Goal: Check status: Check status

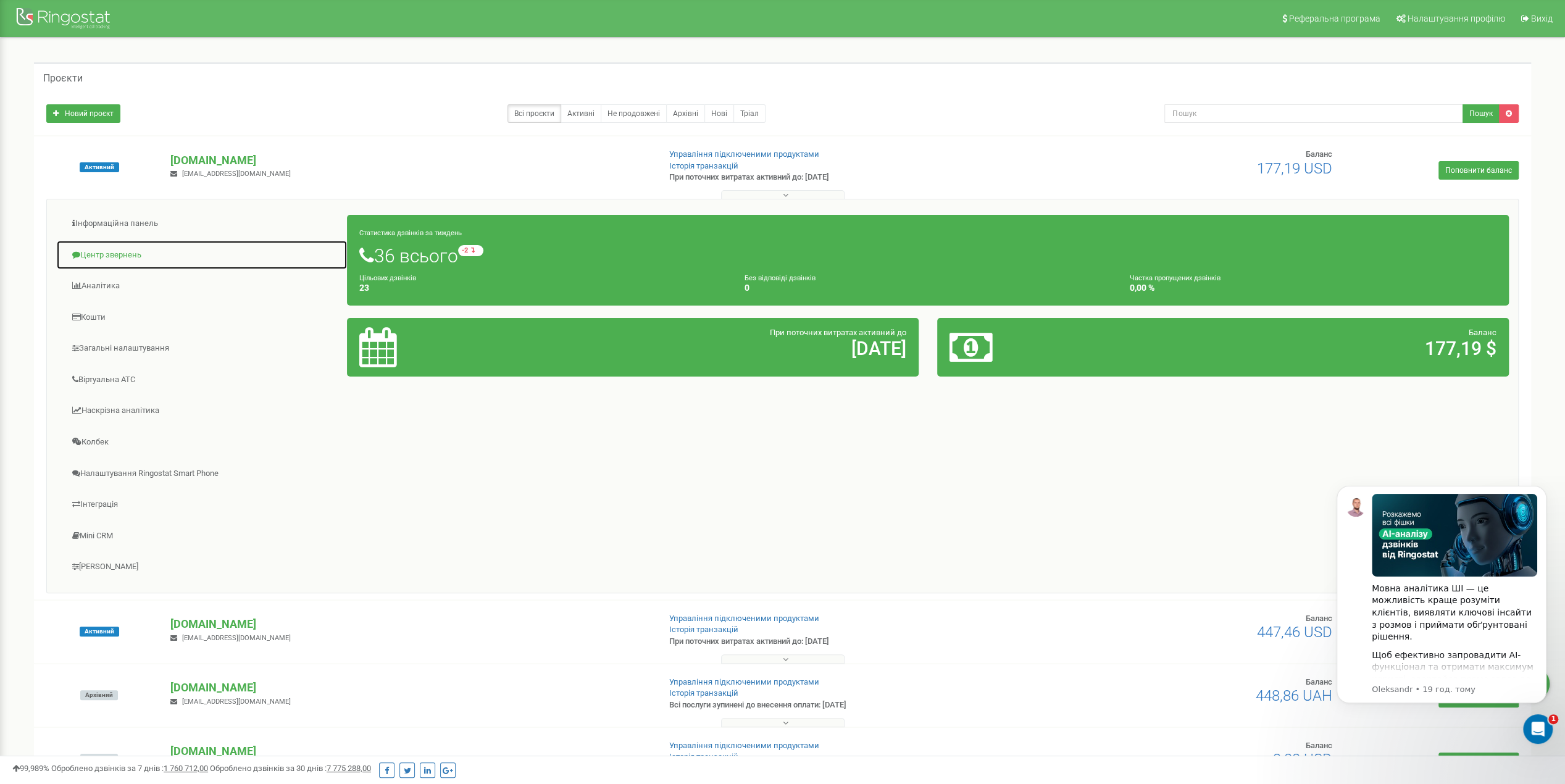
click at [120, 247] on link "Центр звернень" at bounding box center [202, 255] width 291 height 30
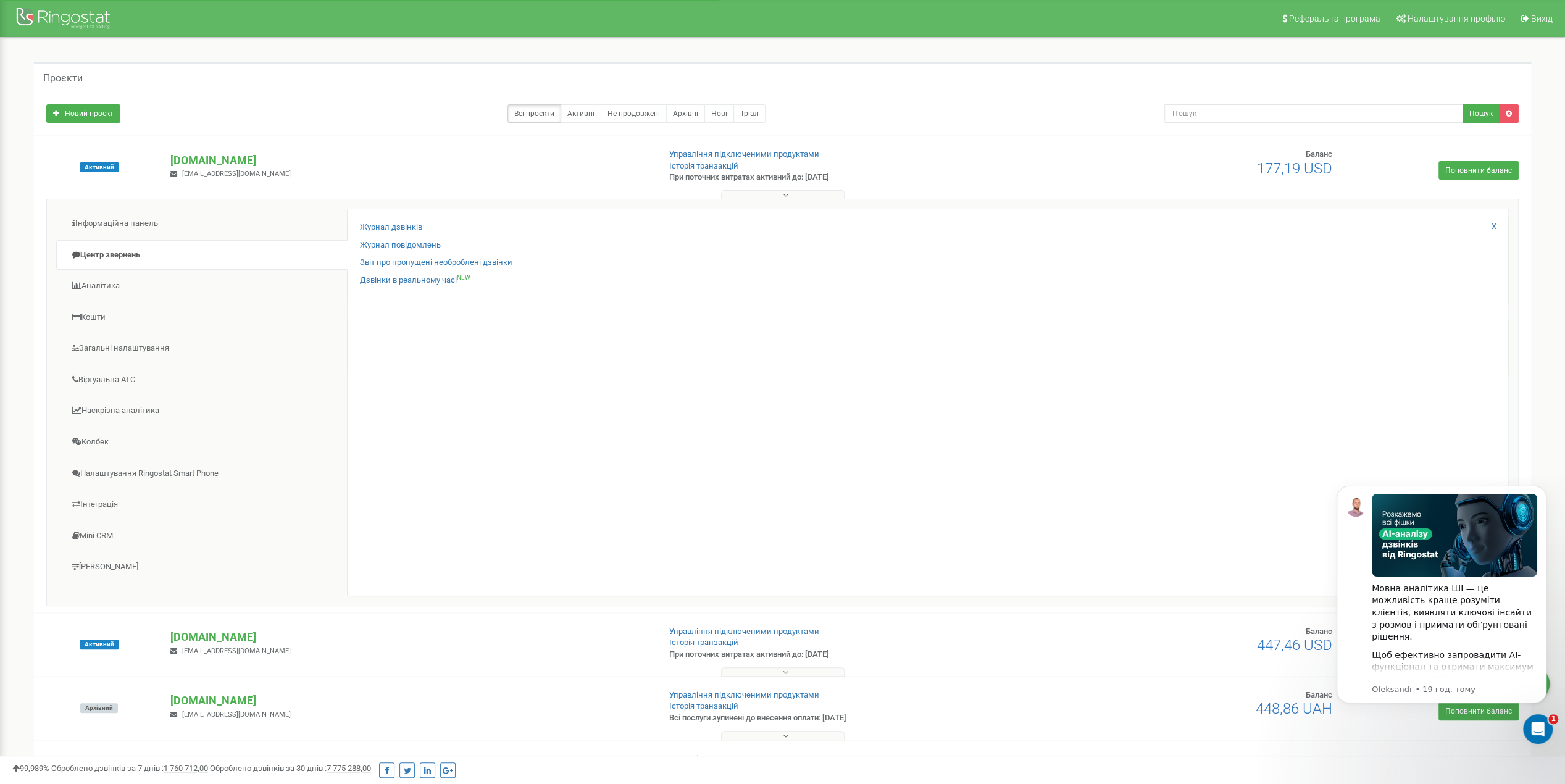
click at [358, 230] on div "Журнал дзвінків Журнал повідомлень Звіт про пропущені необроблені дзвінки Дзвін…" at bounding box center [928, 402] width 1162 height 387
click at [402, 228] on link "Журнал дзвінків" at bounding box center [391, 227] width 62 height 12
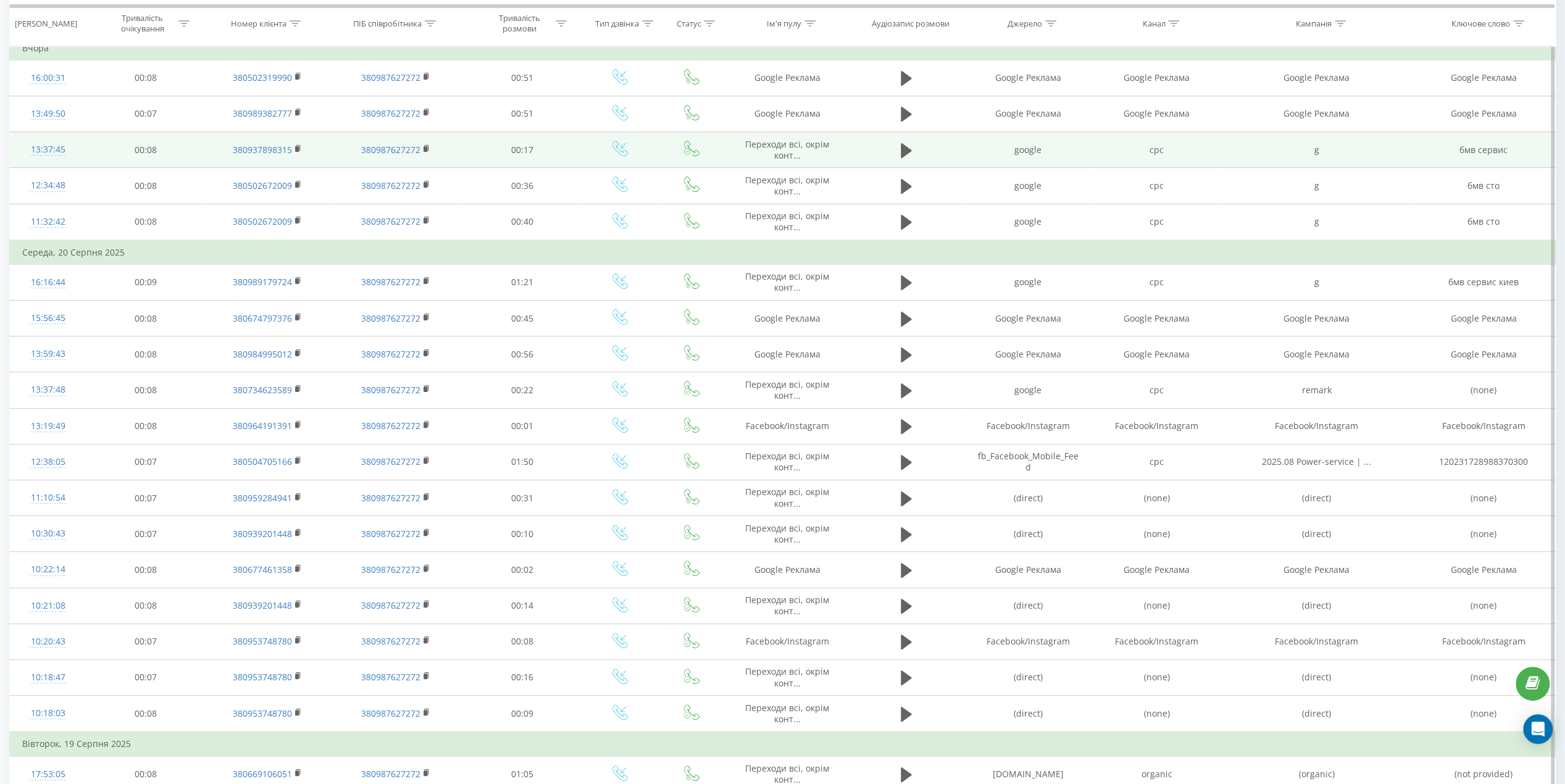
scroll to position [414, 0]
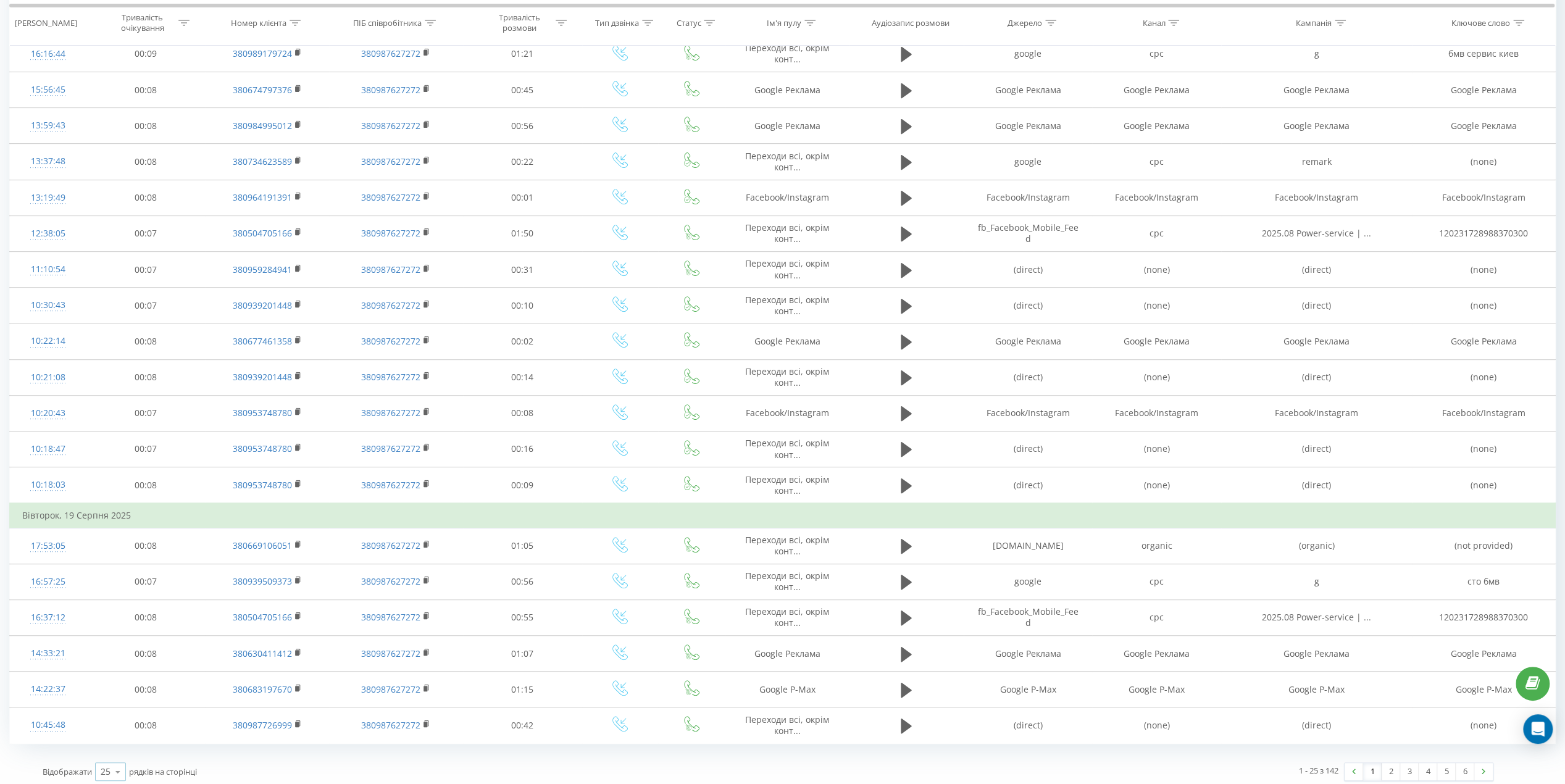
click at [109, 766] on div "25" at bounding box center [105, 771] width 10 height 12
click at [119, 727] on div "50" at bounding box center [110, 736] width 30 height 18
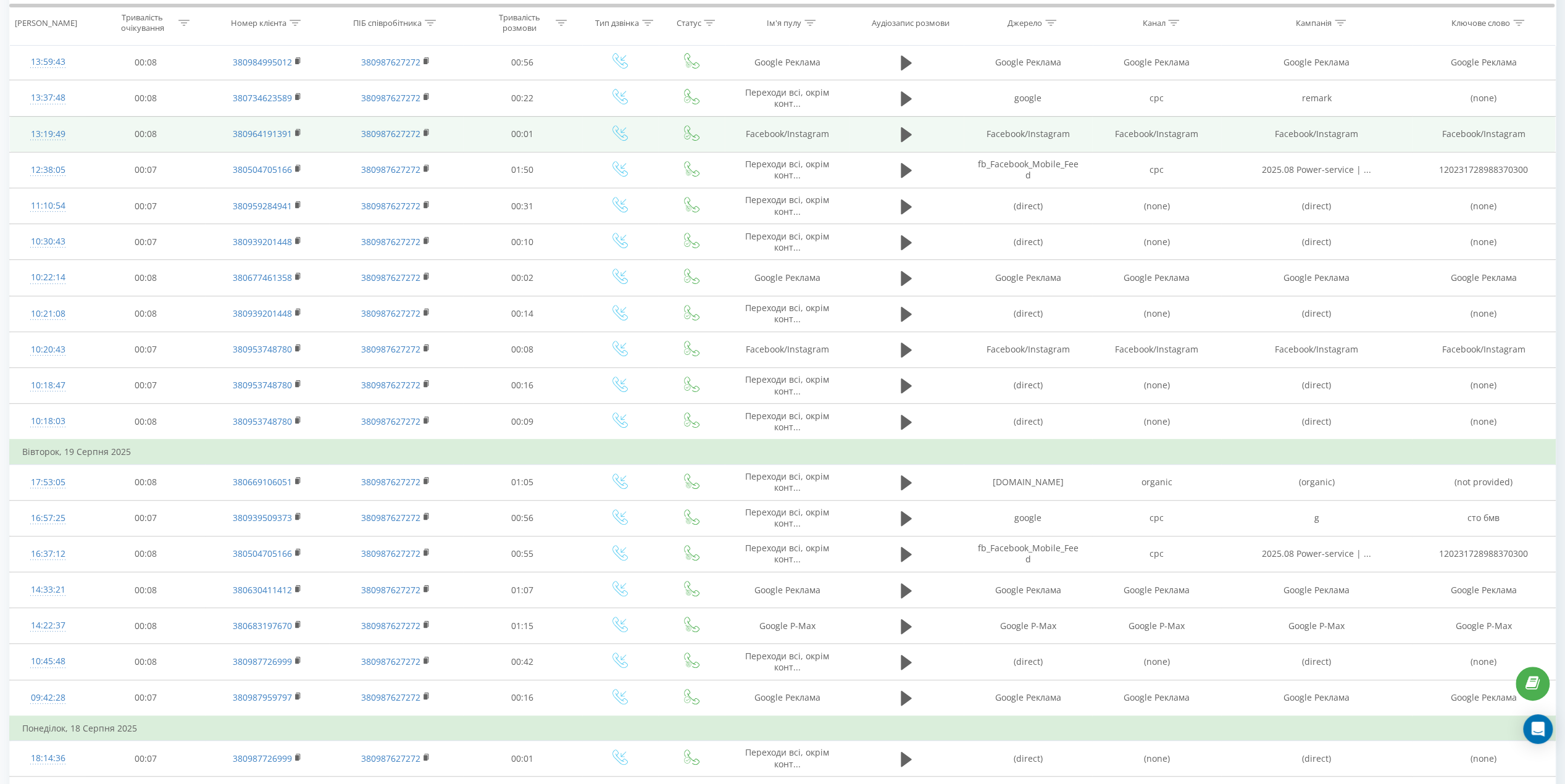
scroll to position [493, 0]
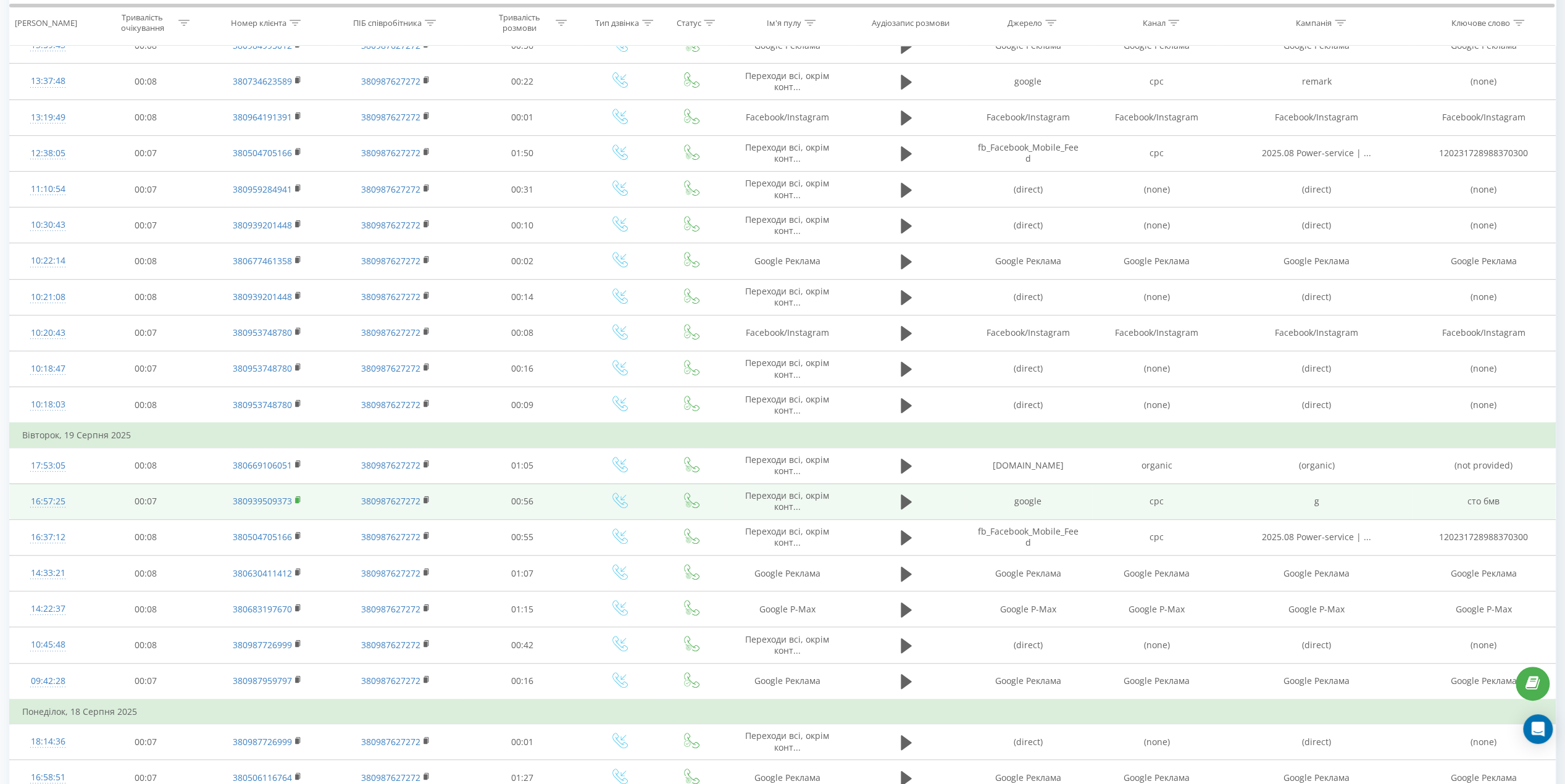
click at [299, 497] on icon at bounding box center [298, 499] width 4 height 6
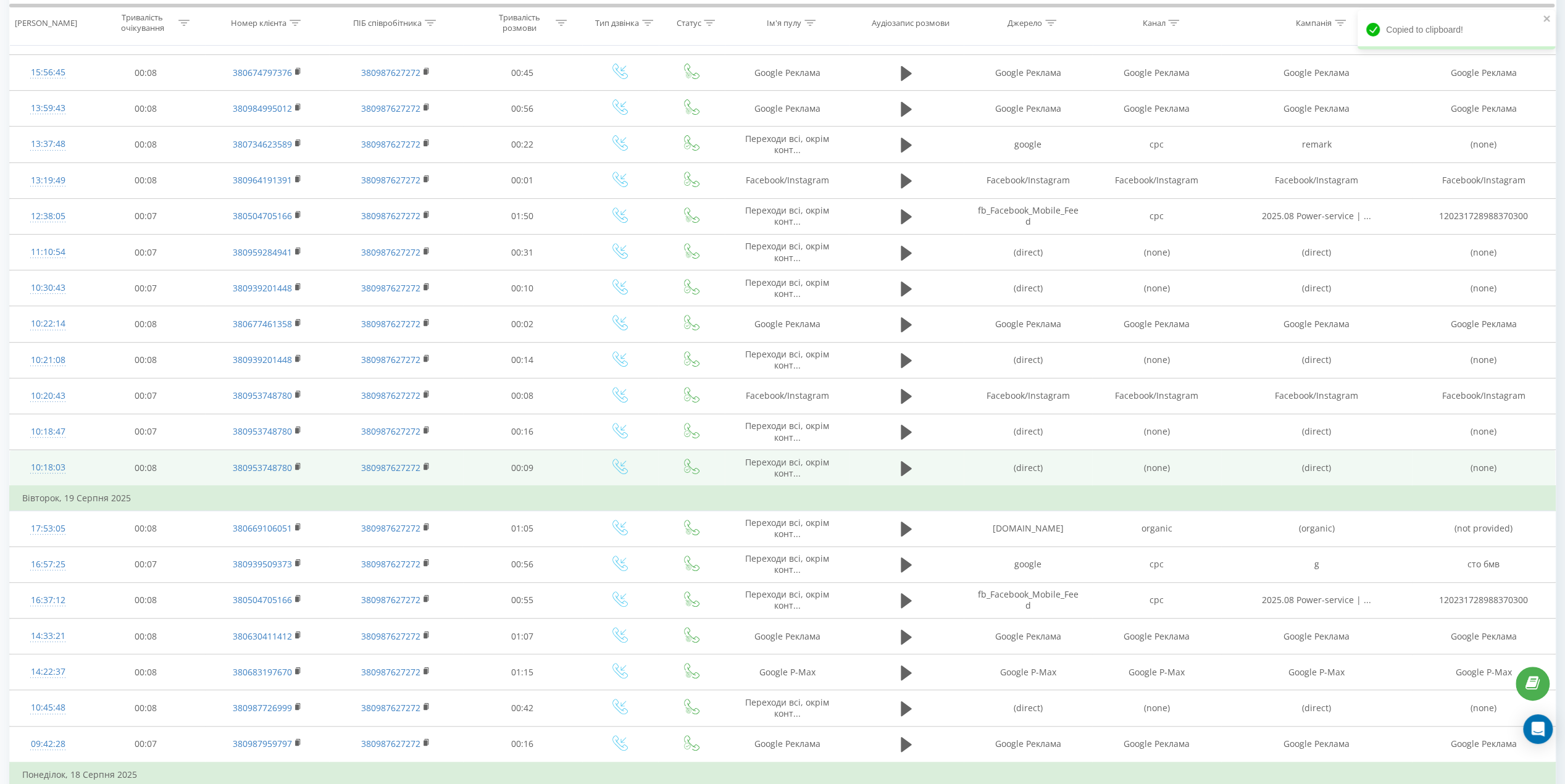
scroll to position [309, 0]
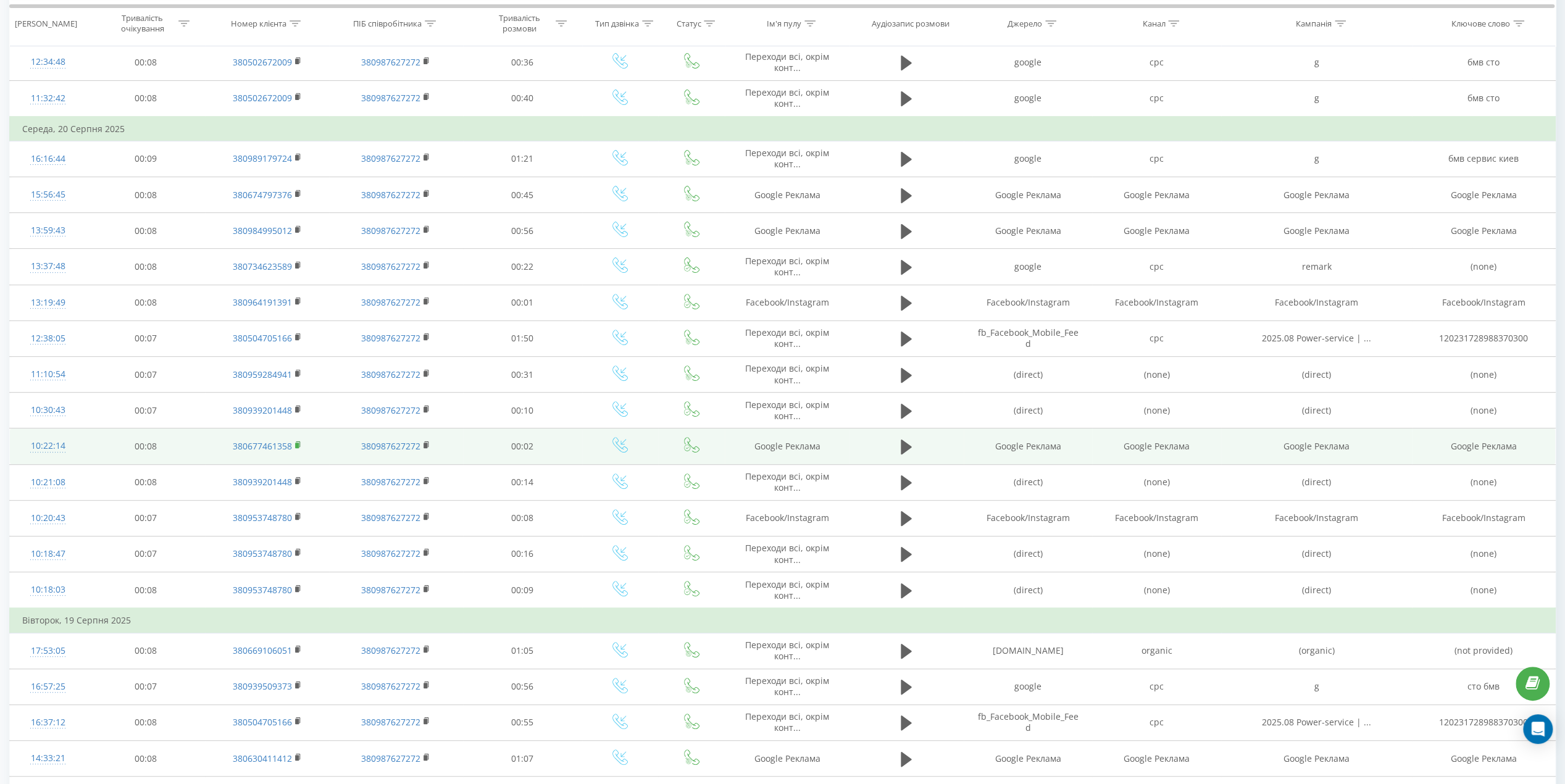
click at [301, 440] on icon at bounding box center [298, 445] width 7 height 8
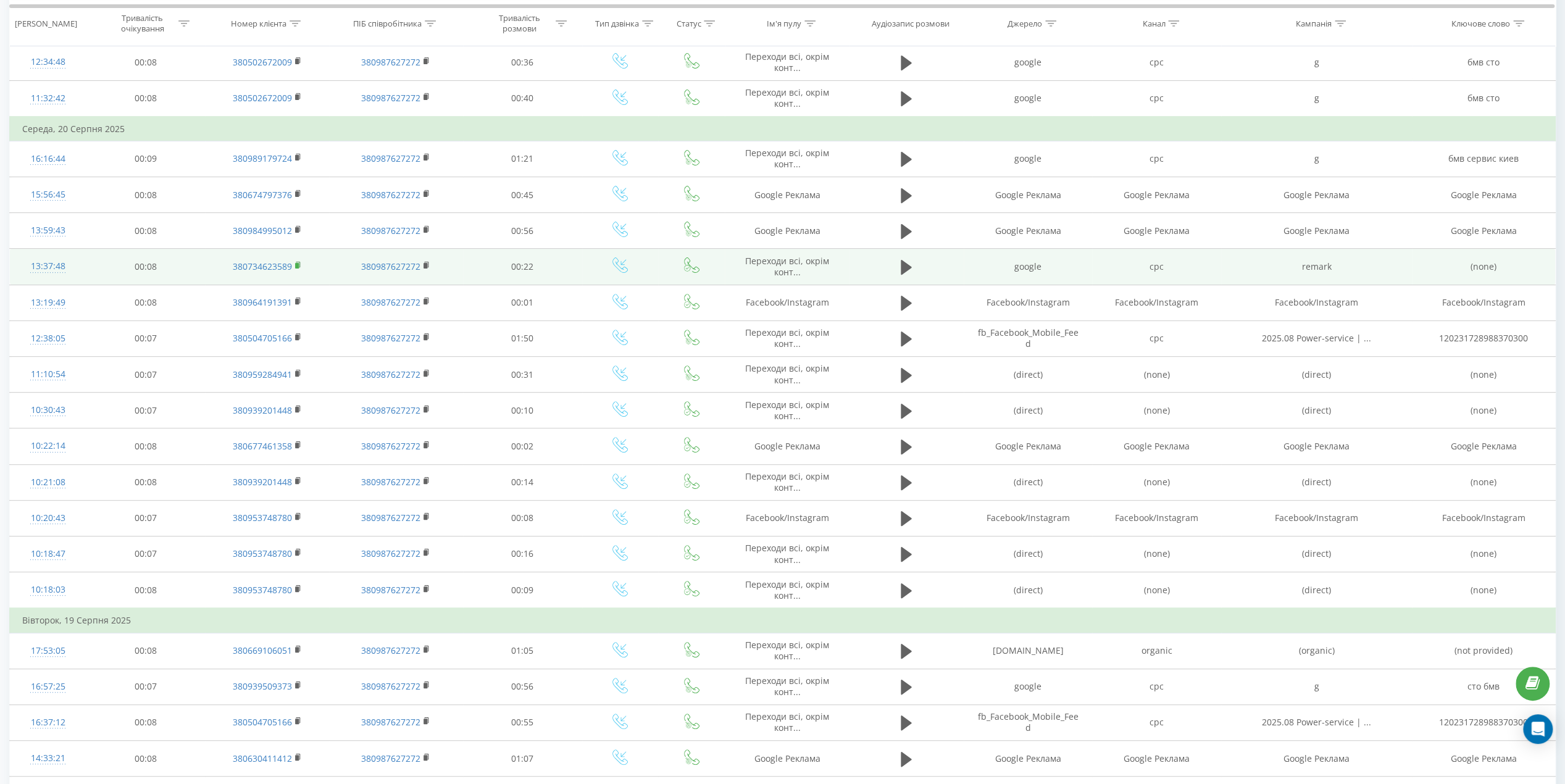
click at [300, 261] on icon at bounding box center [298, 265] width 7 height 8
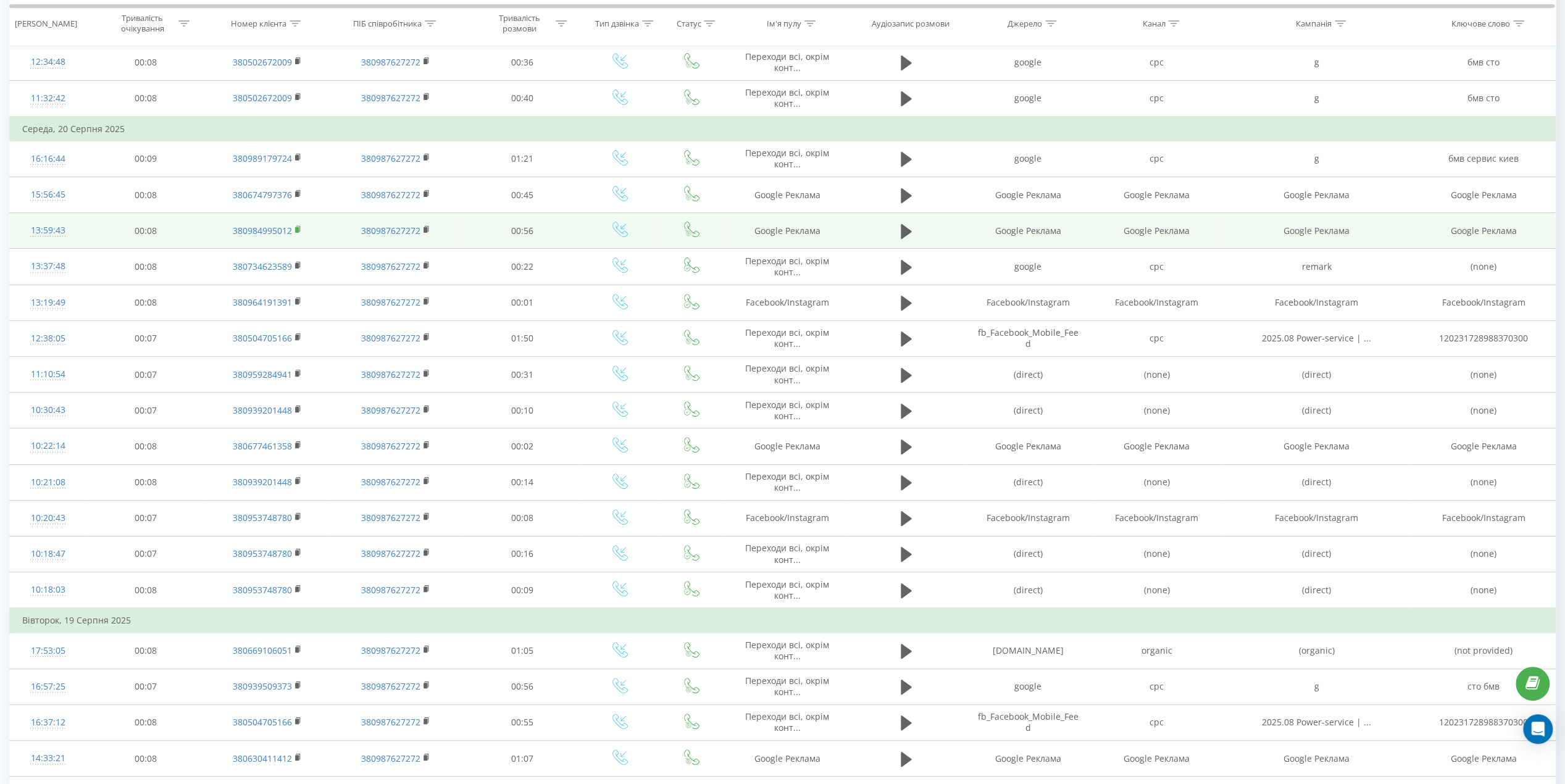
click at [300, 228] on icon at bounding box center [298, 230] width 7 height 8
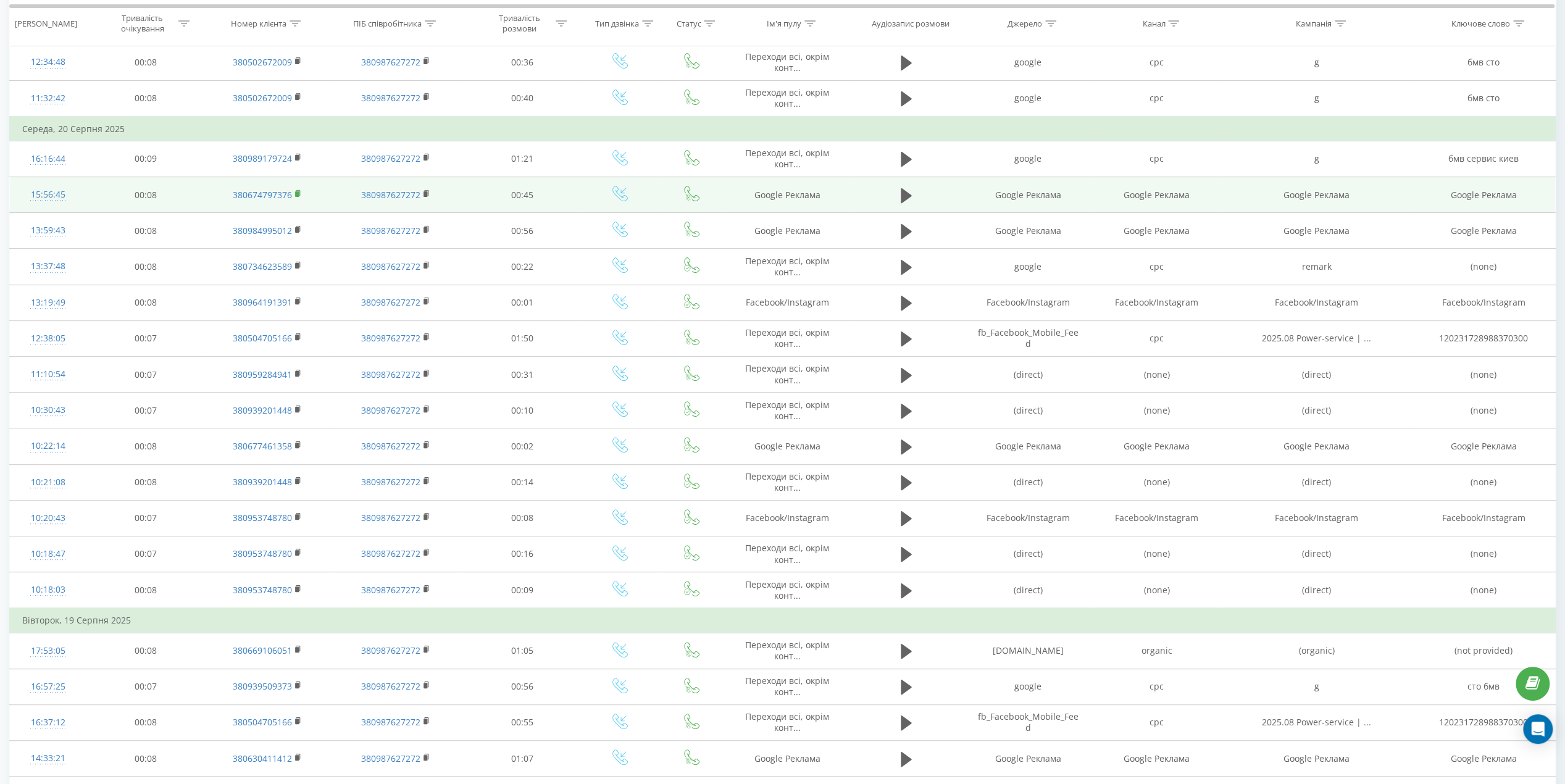
click at [299, 189] on icon at bounding box center [298, 194] width 7 height 8
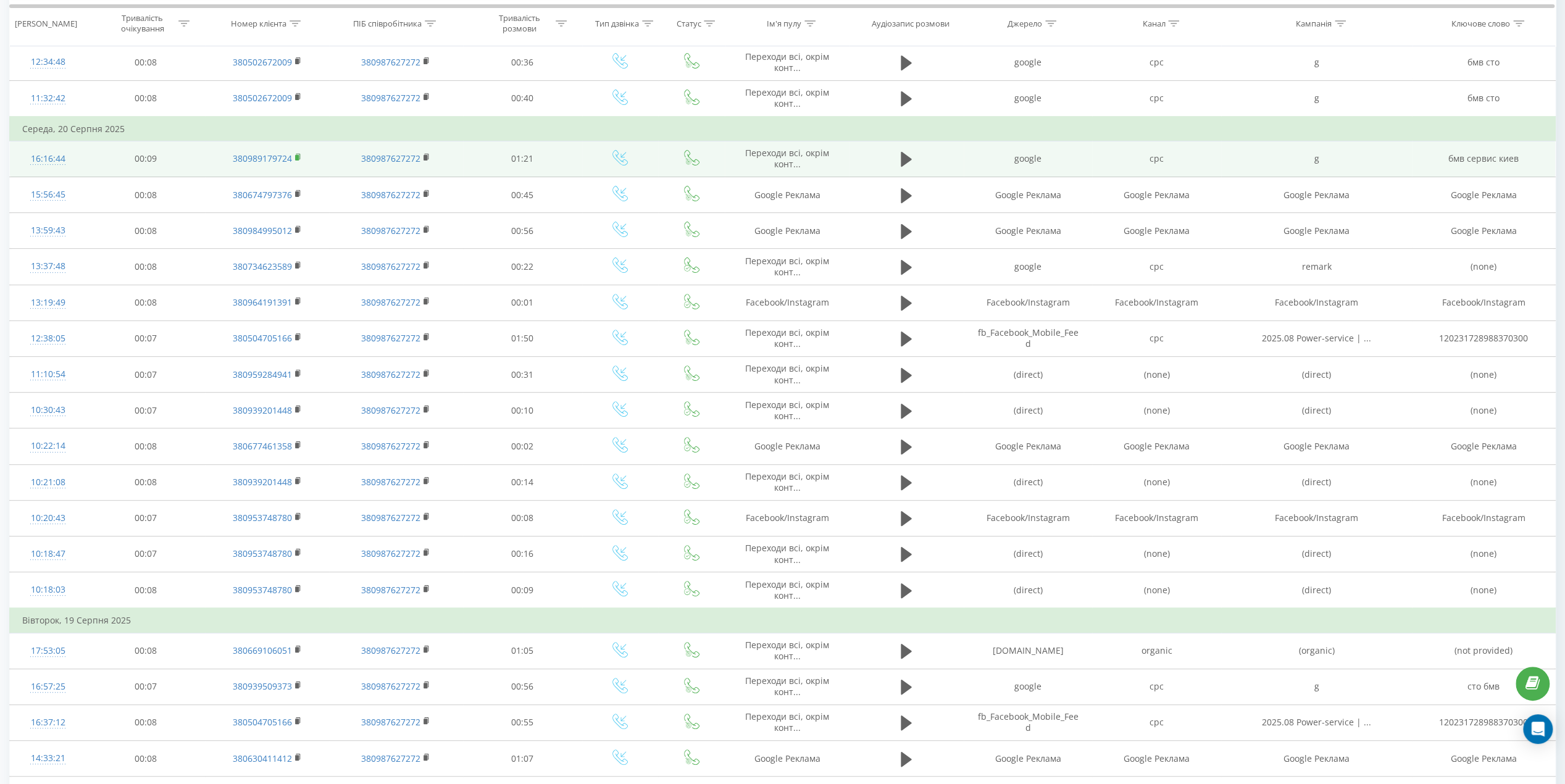
click at [299, 153] on icon at bounding box center [298, 158] width 7 height 8
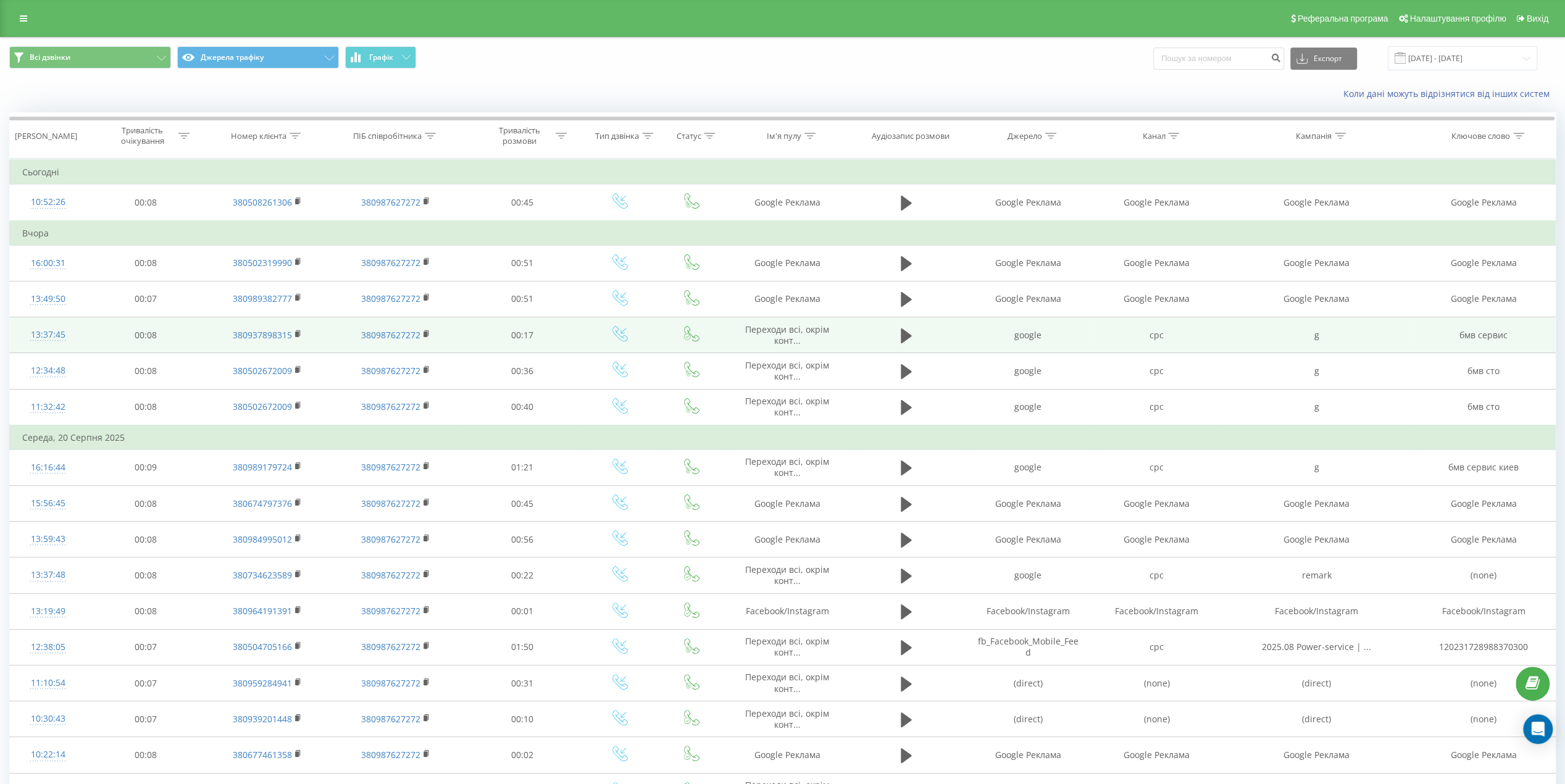
scroll to position [0, 0]
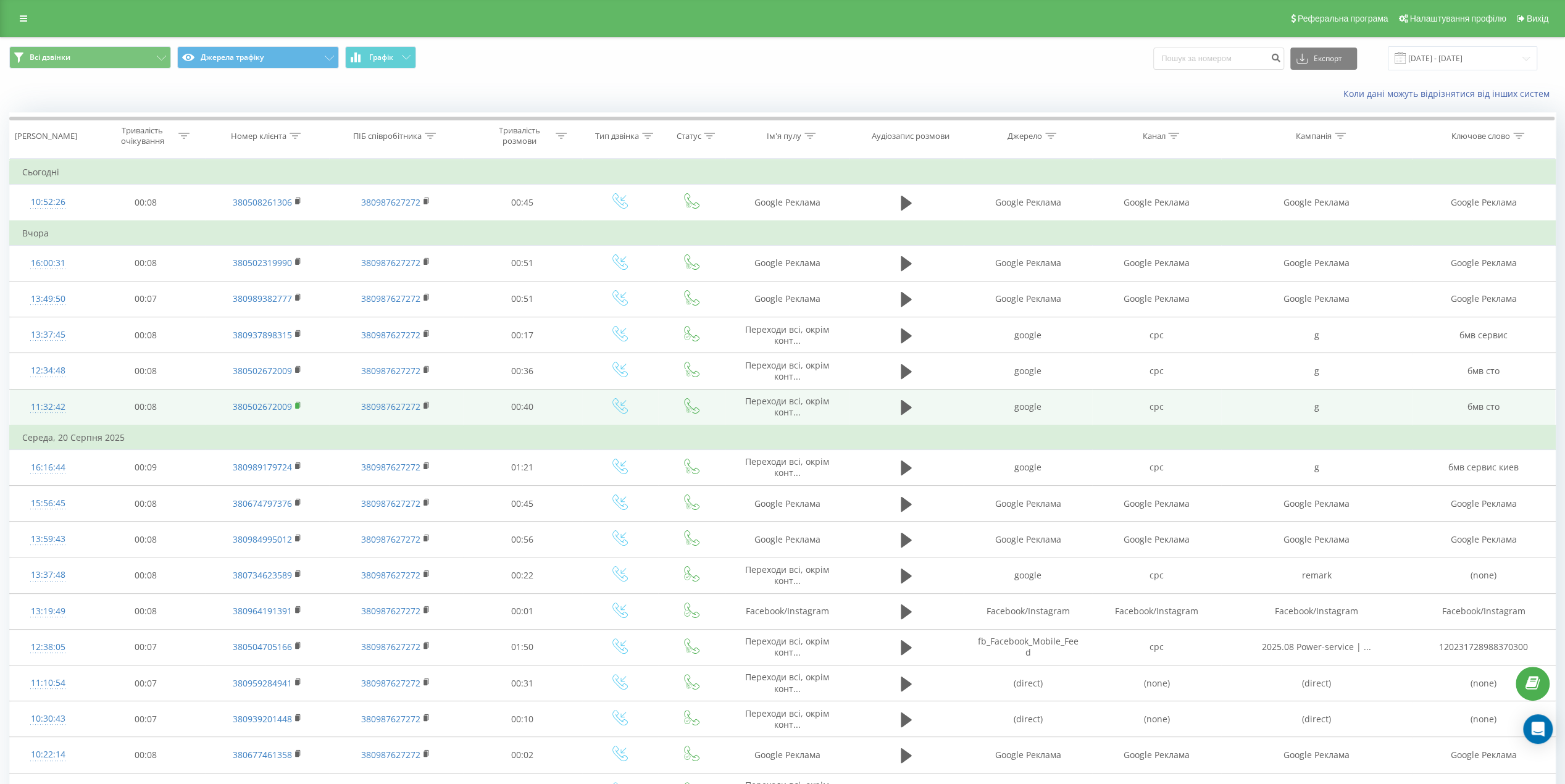
click at [298, 403] on rect at bounding box center [296, 406] width 4 height 6
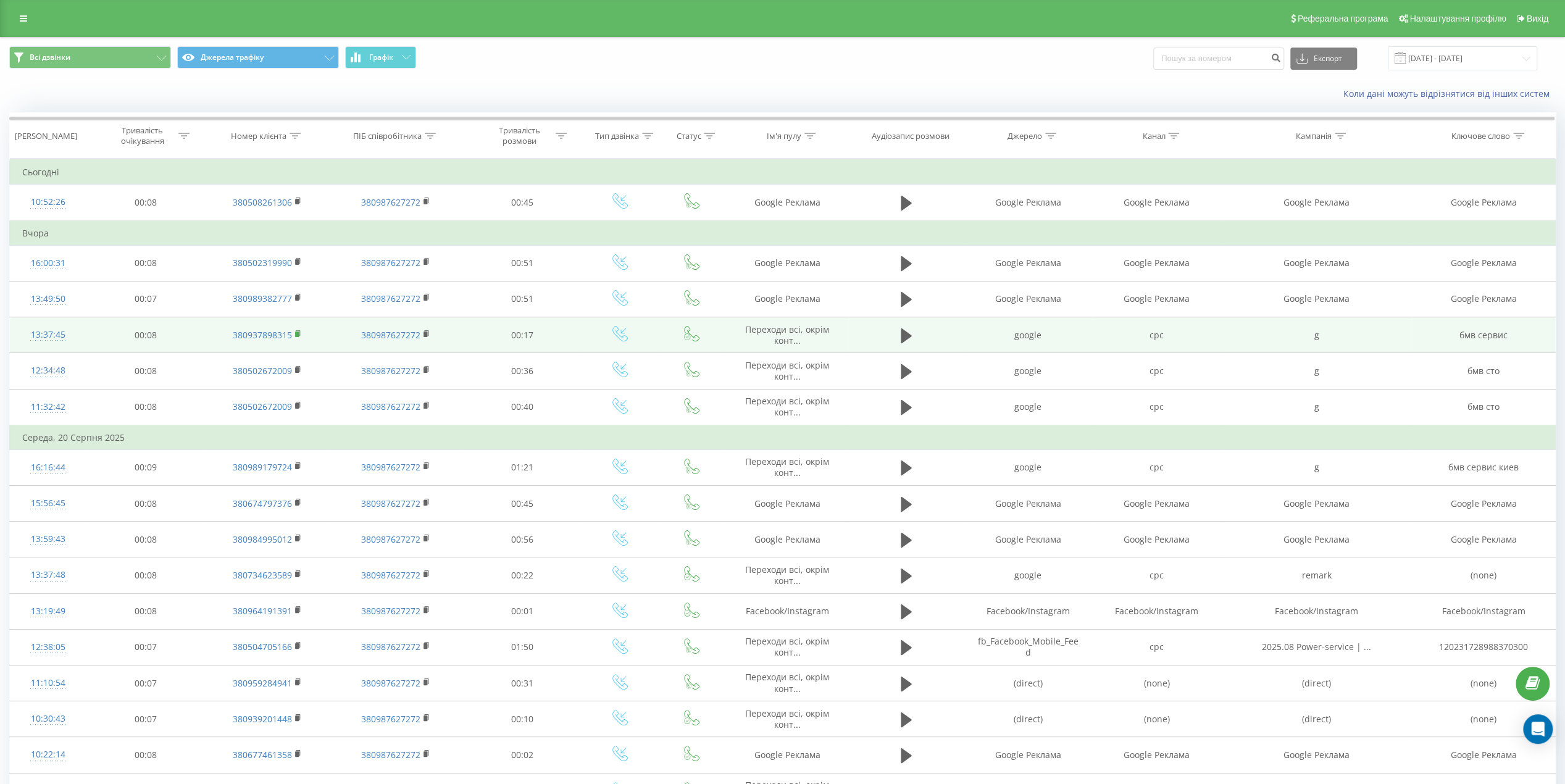
click at [299, 329] on icon at bounding box center [298, 334] width 7 height 8
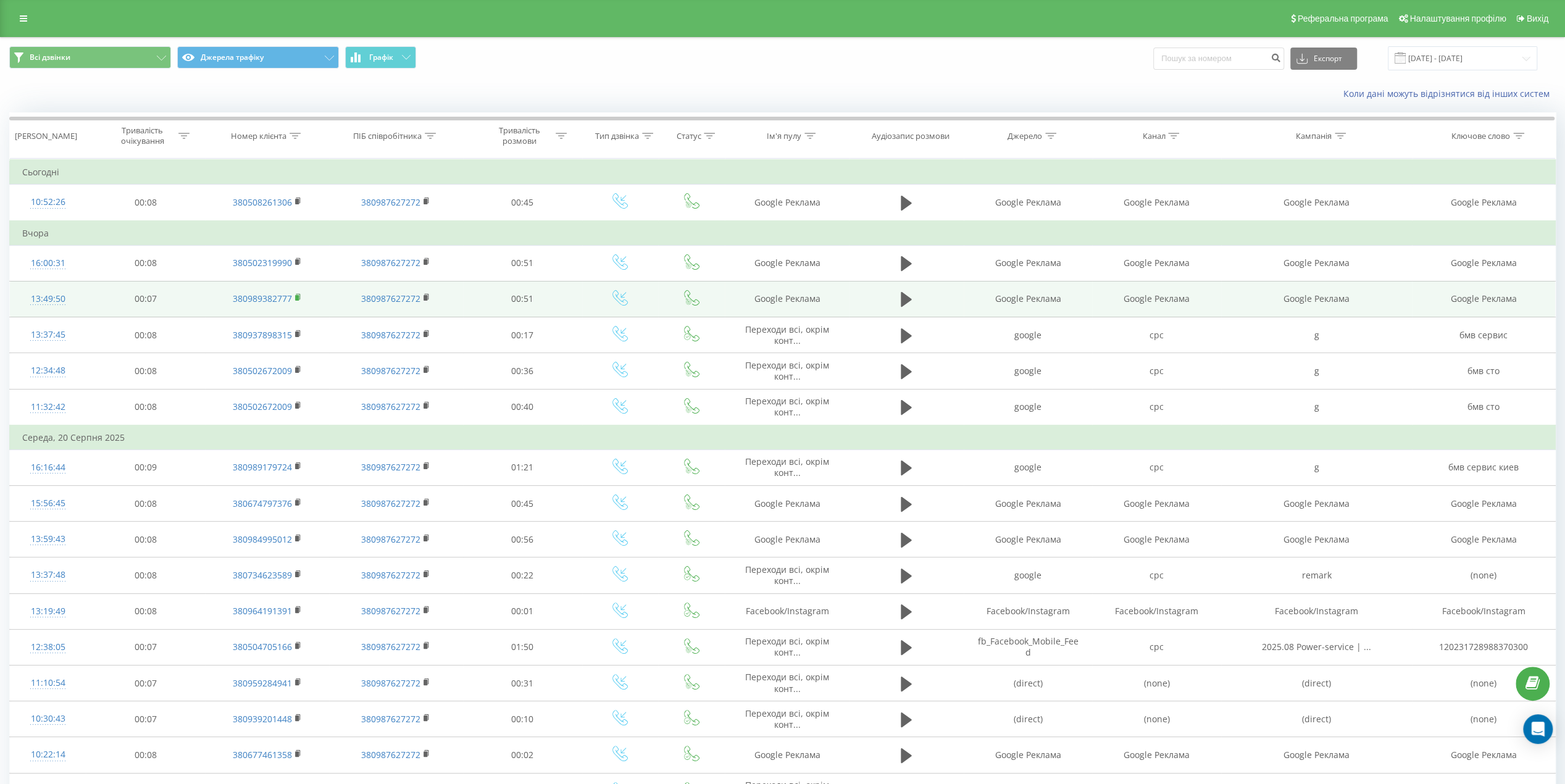
click at [296, 295] on rect at bounding box center [296, 298] width 4 height 6
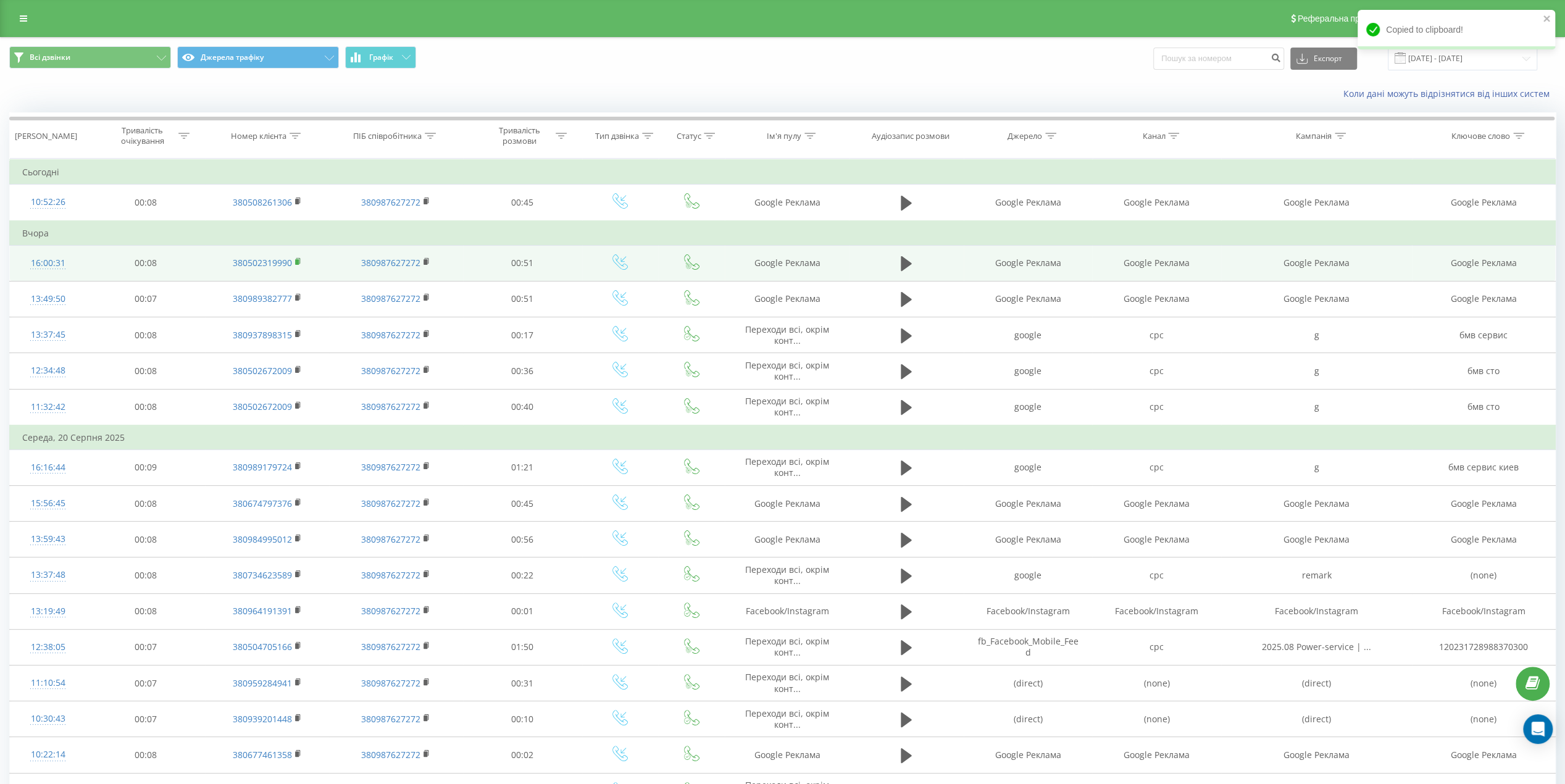
click at [299, 262] on icon at bounding box center [298, 262] width 7 height 8
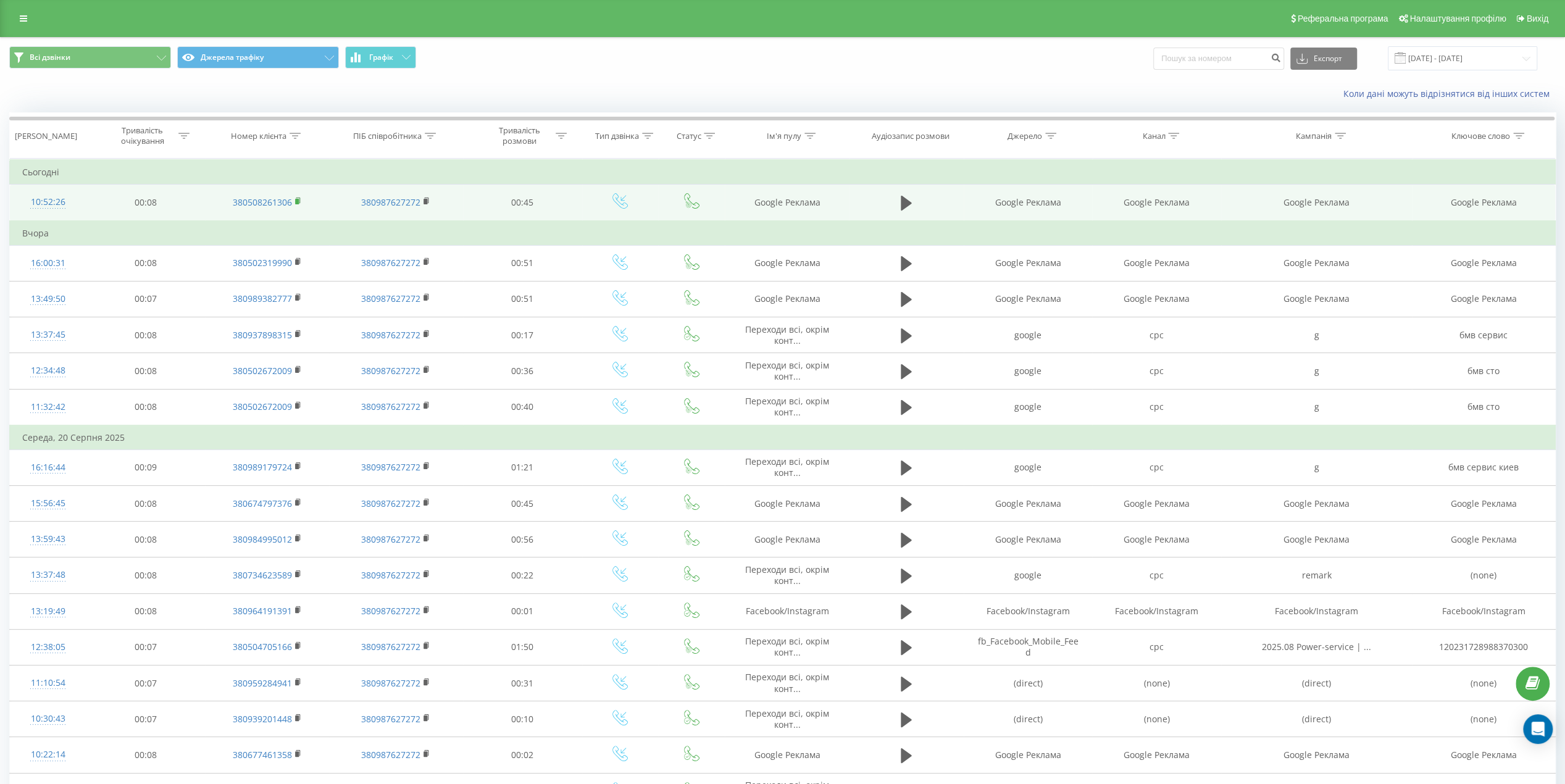
click at [298, 199] on rect at bounding box center [296, 201] width 4 height 6
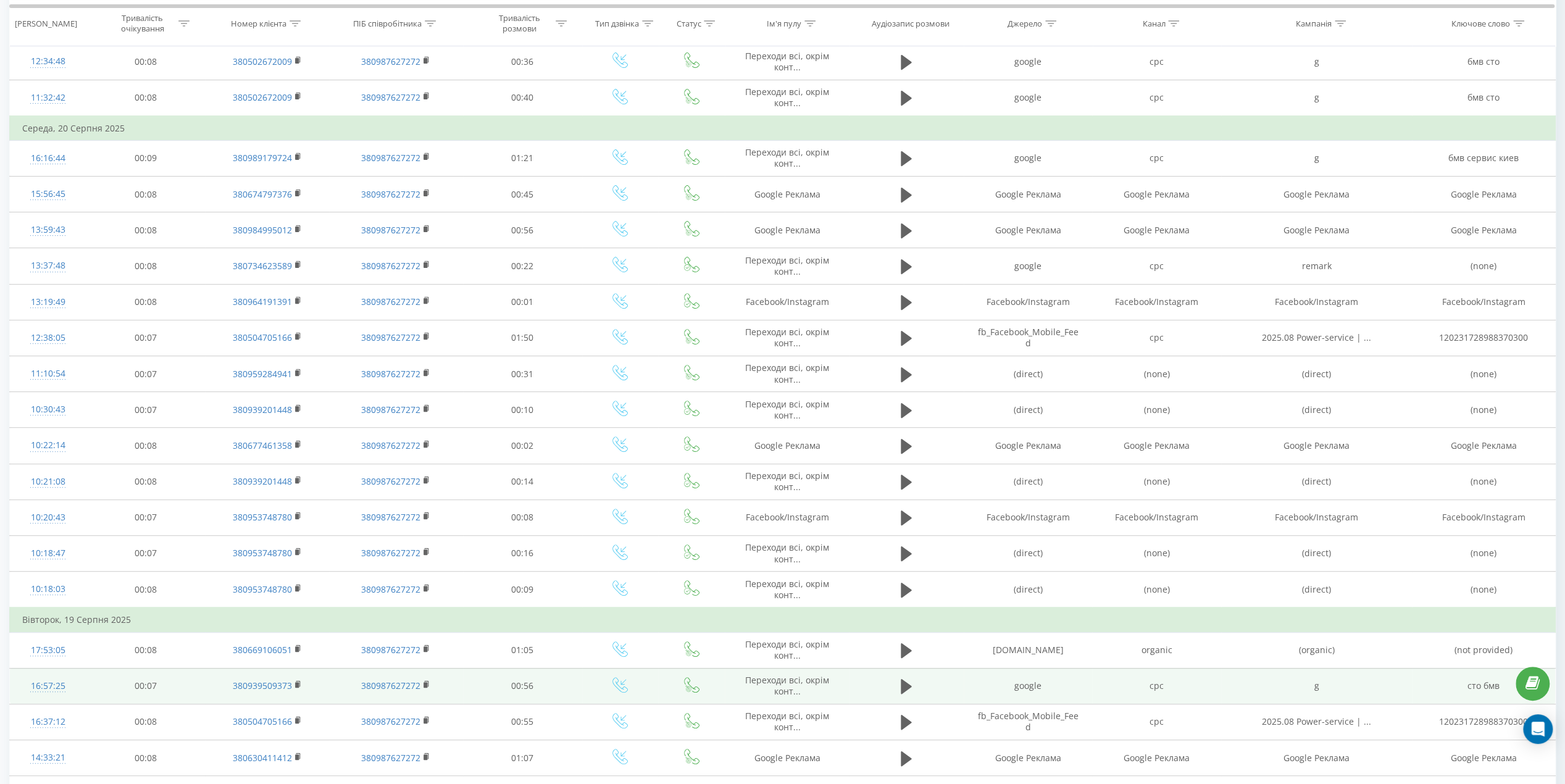
scroll to position [309, 0]
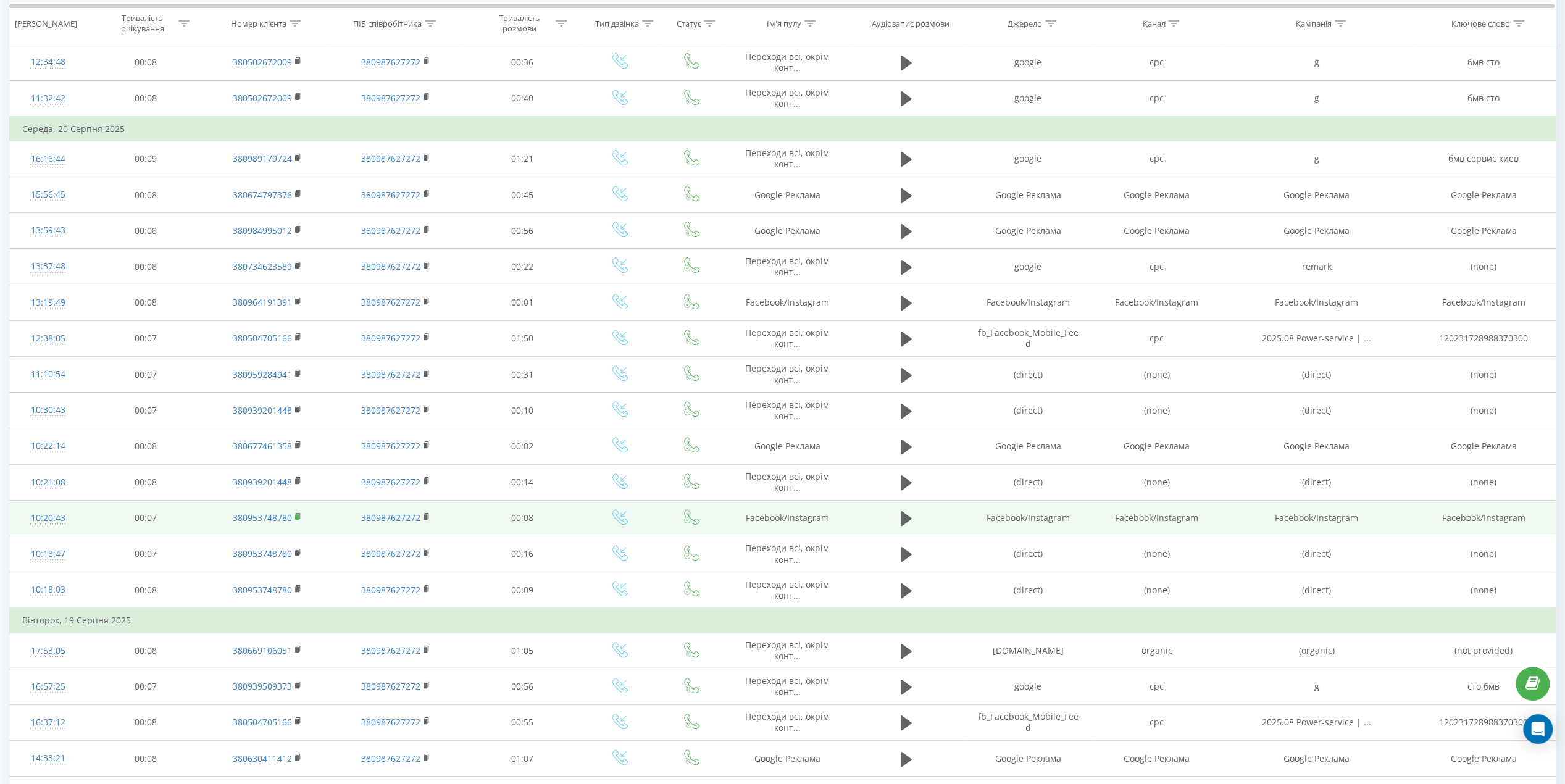
click at [295, 514] on rect at bounding box center [296, 517] width 4 height 6
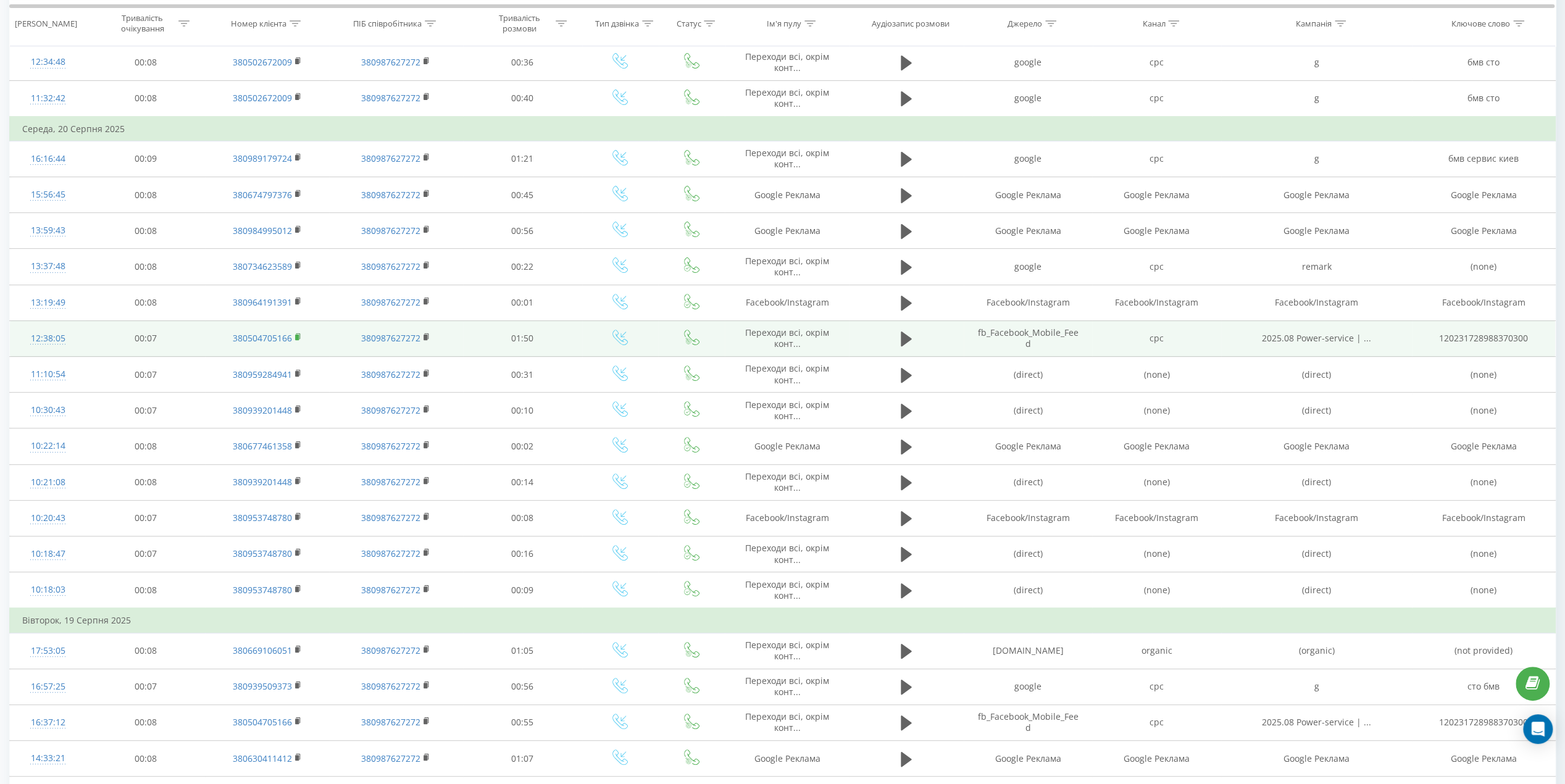
click at [299, 333] on icon at bounding box center [298, 336] width 4 height 6
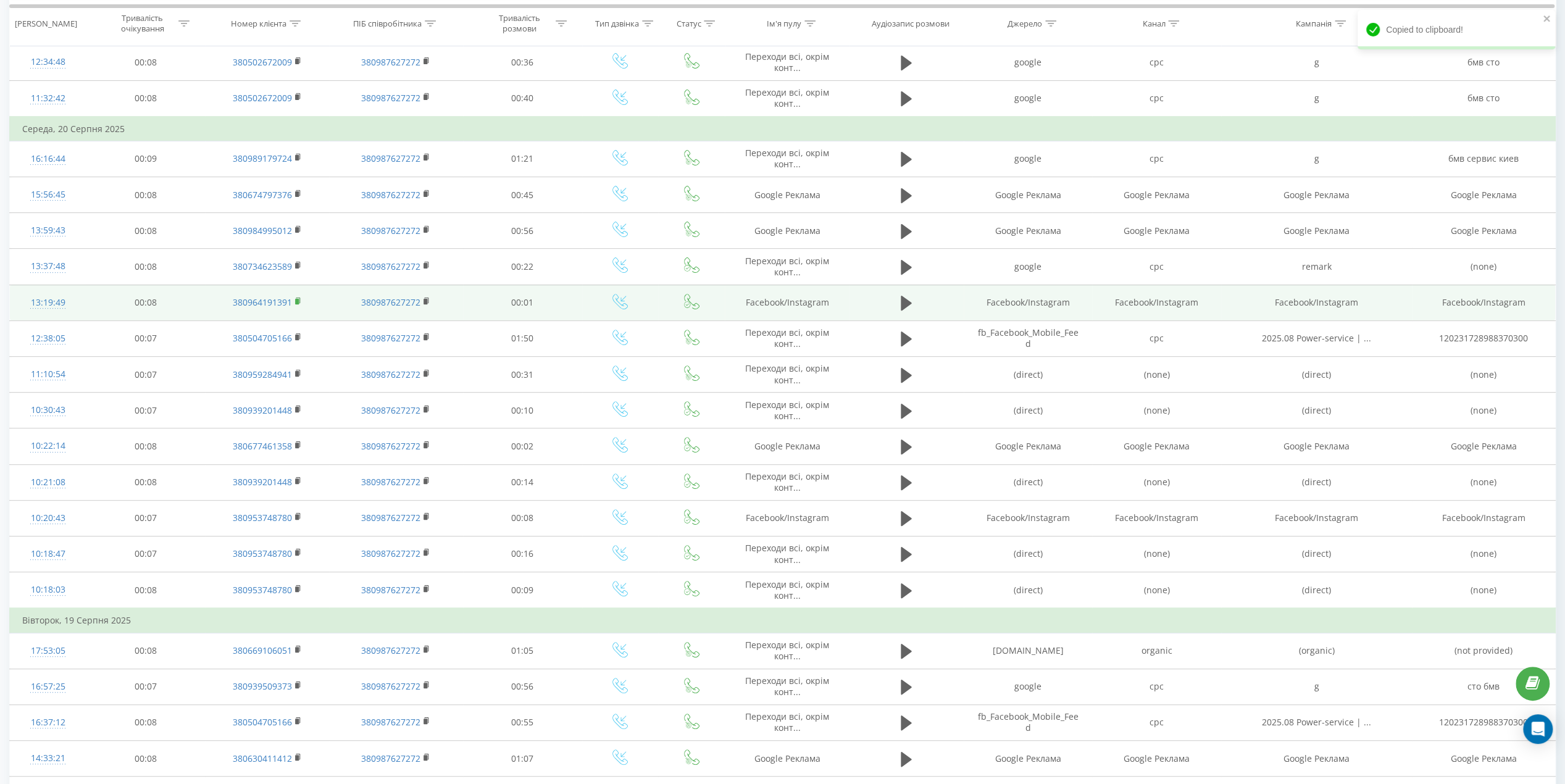
click at [295, 297] on icon at bounding box center [298, 301] width 7 height 8
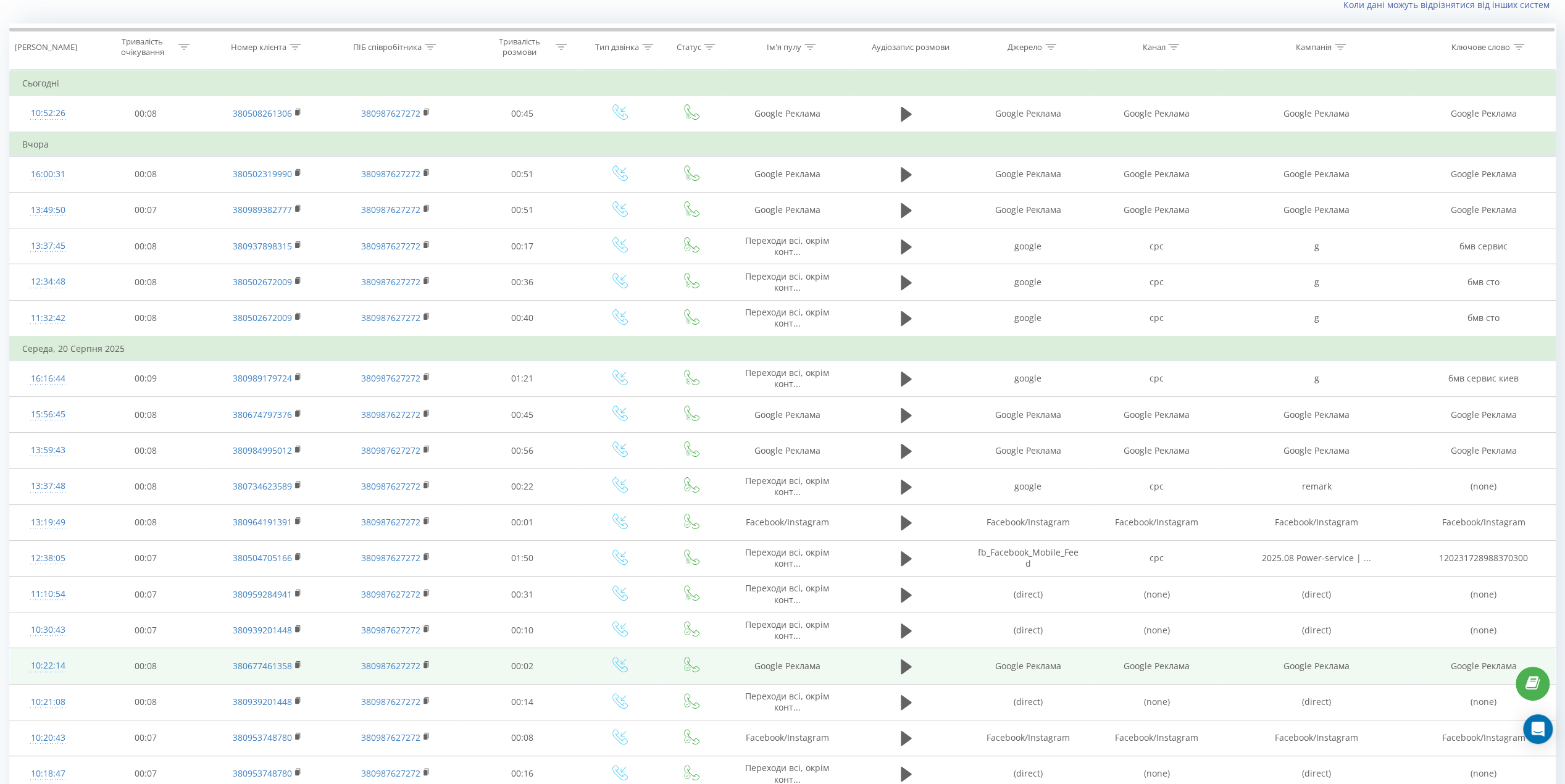
scroll to position [62, 0]
